Goal: Task Accomplishment & Management: Use online tool/utility

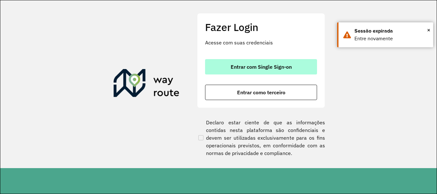
click at [269, 67] on span "Entrar com Single Sign-on" at bounding box center [261, 66] width 61 height 5
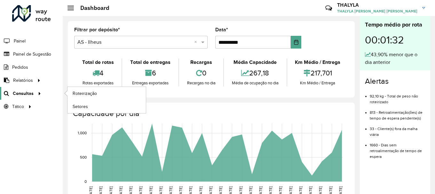
click at [28, 97] on span "Consultas" at bounding box center [23, 93] width 21 height 7
click at [81, 94] on span "Roteirização" at bounding box center [86, 93] width 26 height 7
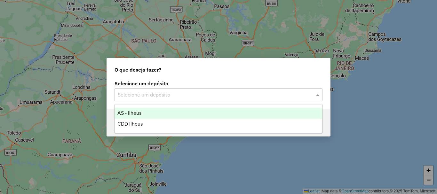
click at [179, 94] on input "text" at bounding box center [212, 95] width 189 height 8
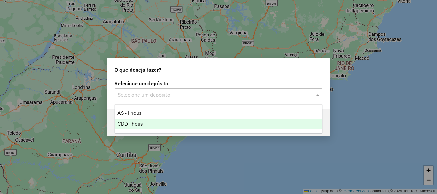
click at [128, 126] on span "CDD Ilheus" at bounding box center [129, 123] width 25 height 5
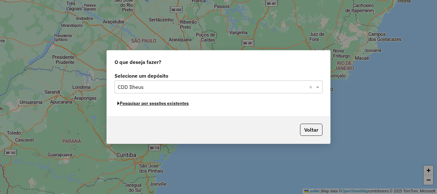
click at [150, 105] on button "Pesquisar por sessões existentes" at bounding box center [152, 103] width 77 height 10
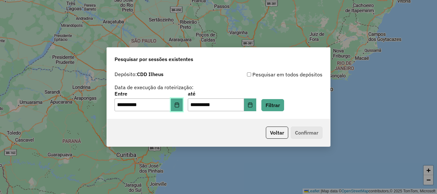
click at [183, 102] on button "Choose Date" at bounding box center [177, 104] width 12 height 13
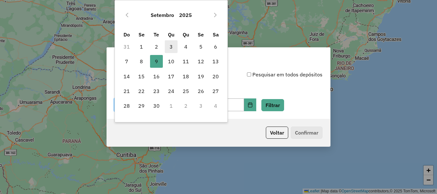
click at [168, 47] on span "3" at bounding box center [171, 46] width 13 height 13
type input "**********"
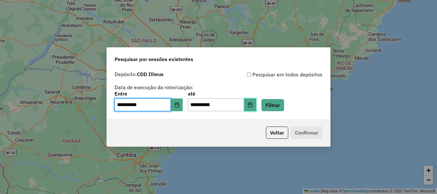
click at [256, 108] on button "Choose Date" at bounding box center [250, 104] width 12 height 13
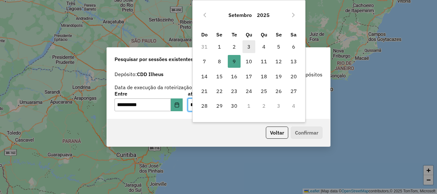
click at [248, 46] on span "3" at bounding box center [248, 46] width 13 height 13
type input "**********"
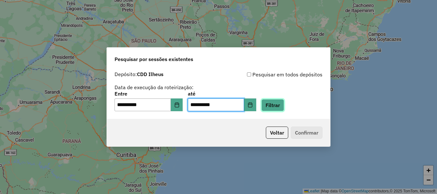
click at [284, 107] on button "Filtrar" at bounding box center [272, 105] width 23 height 12
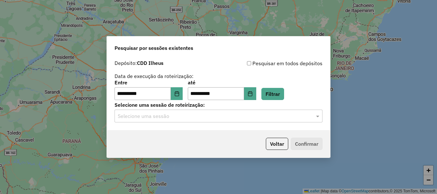
click at [176, 117] on input "text" at bounding box center [212, 117] width 189 height 8
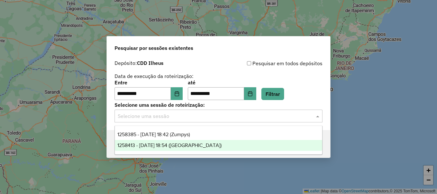
click at [173, 143] on span "1258413 - 03/09/2025 18:54 (Rota)" at bounding box center [169, 145] width 104 height 5
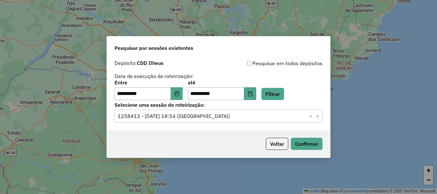
click at [306, 150] on div "Voltar Confirmar" at bounding box center [218, 144] width 223 height 28
click at [307, 142] on button "Confirmar" at bounding box center [307, 144] width 32 height 12
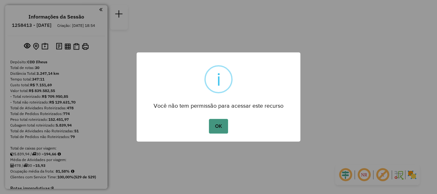
click at [218, 128] on button "OK" at bounding box center [218, 126] width 19 height 15
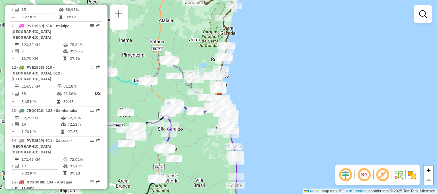
scroll to position [672, 0]
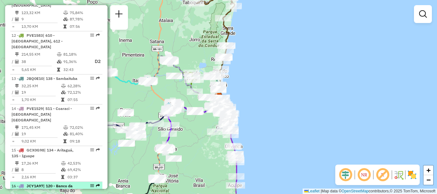
drag, startPoint x: 55, startPoint y: 131, endPoint x: 91, endPoint y: 135, distance: 36.1
click at [91, 183] on div "16 - JCY1A97 | 120 - Banco da Vitória, 121 - Teotônio Vilela" at bounding box center [57, 189] width 90 height 12
select select "**********"
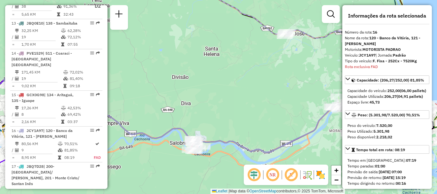
scroll to position [695, 0]
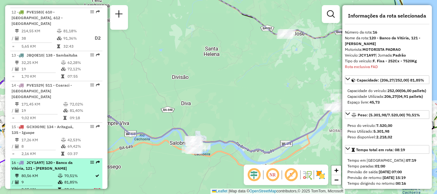
drag, startPoint x: 95, startPoint y: 105, endPoint x: 89, endPoint y: 106, distance: 5.5
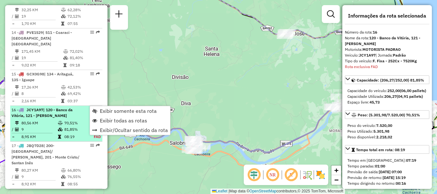
scroll to position [791, 0]
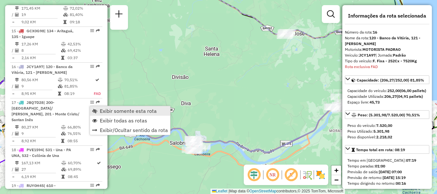
click at [107, 110] on span "Exibir somente esta rota" at bounding box center [128, 110] width 57 height 5
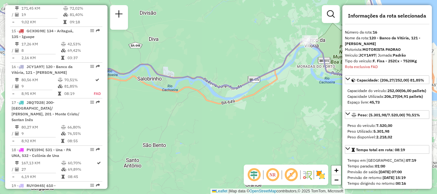
drag, startPoint x: 254, startPoint y: 137, endPoint x: 220, endPoint y: 69, distance: 74.9
click at [220, 69] on div "Janela de atendimento Grade de atendimento Capacidade Transportadoras Veículos …" at bounding box center [218, 97] width 437 height 194
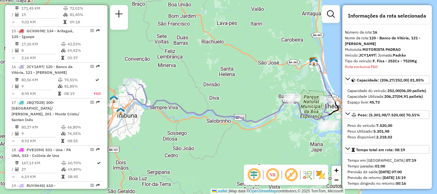
drag, startPoint x: 181, startPoint y: 98, endPoint x: 206, endPoint y: 129, distance: 39.6
click at [206, 129] on div "Janela de atendimento Grade de atendimento Capacidade Transportadoras Veículos …" at bounding box center [218, 97] width 437 height 194
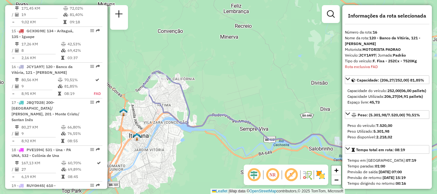
drag, startPoint x: 155, startPoint y: 87, endPoint x: 195, endPoint y: 89, distance: 39.4
click at [195, 89] on div "Janela de atendimento Grade de atendimento Capacidade Transportadoras Veículos …" at bounding box center [218, 97] width 437 height 194
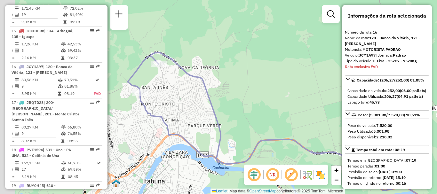
drag, startPoint x: 203, startPoint y: 105, endPoint x: 242, endPoint y: 106, distance: 39.7
click at [242, 106] on div "Janela de atendimento Grade de atendimento Capacidade Transportadoras Veículos …" at bounding box center [218, 97] width 437 height 194
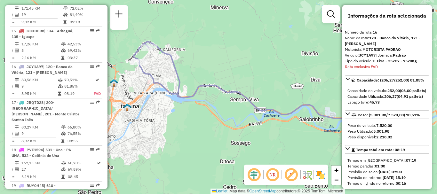
drag, startPoint x: 265, startPoint y: 112, endPoint x: 211, endPoint y: 73, distance: 66.4
click at [211, 73] on div "Janela de atendimento Grade de atendimento Capacidade Transportadoras Veículos …" at bounding box center [218, 97] width 437 height 194
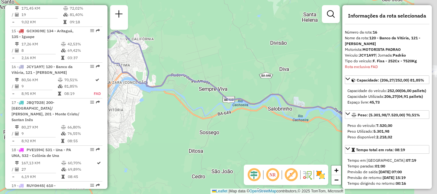
drag, startPoint x: 305, startPoint y: 144, endPoint x: 215, endPoint y: 115, distance: 94.3
click at [217, 116] on div "Janela de atendimento Grade de atendimento Capacidade Transportadoras Veículos …" at bounding box center [218, 97] width 437 height 194
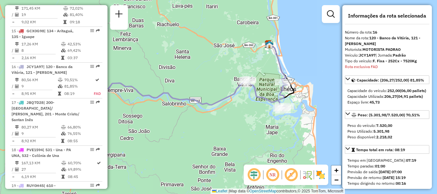
drag, startPoint x: 297, startPoint y: 116, endPoint x: 225, endPoint y: 103, distance: 73.2
click at [229, 120] on div "Janela de atendimento Grade de atendimento Capacidade Transportadoras Veículos …" at bounding box center [218, 97] width 437 height 194
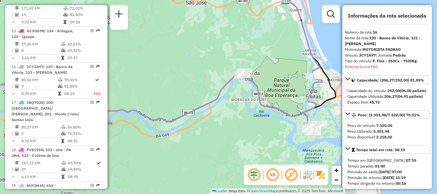
drag, startPoint x: 256, startPoint y: 134, endPoint x: 248, endPoint y: 114, distance: 21.4
click at [248, 114] on div "Janela de atendimento Grade de atendimento Capacidade Transportadoras Veículos …" at bounding box center [218, 97] width 437 height 194
